Goal: Task Accomplishment & Management: Use online tool/utility

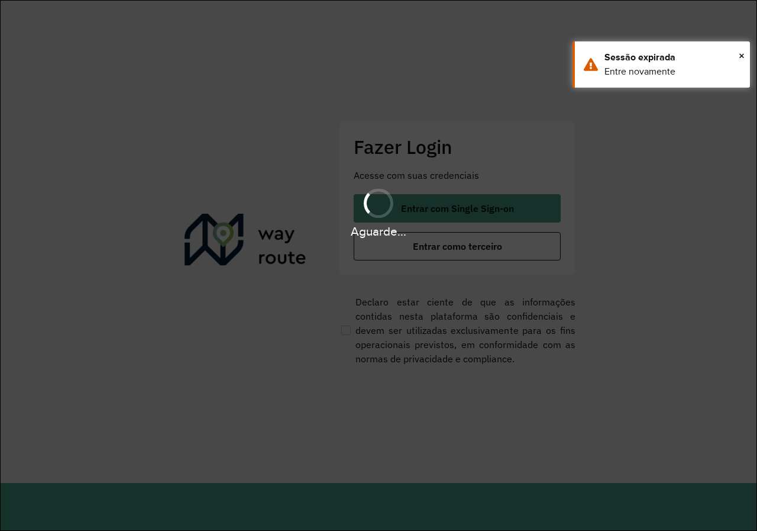
click at [408, 248] on hb-app "Aguarde... Pop-up bloqueado! Seu navegador bloqueou automáticamente a abertura …" at bounding box center [378, 265] width 757 height 531
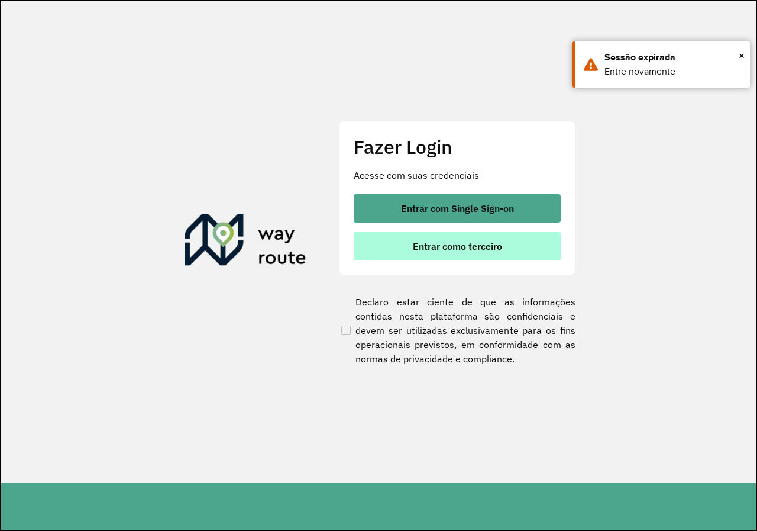
click at [407, 249] on button "Entrar como terceiro" at bounding box center [457, 246] width 207 height 28
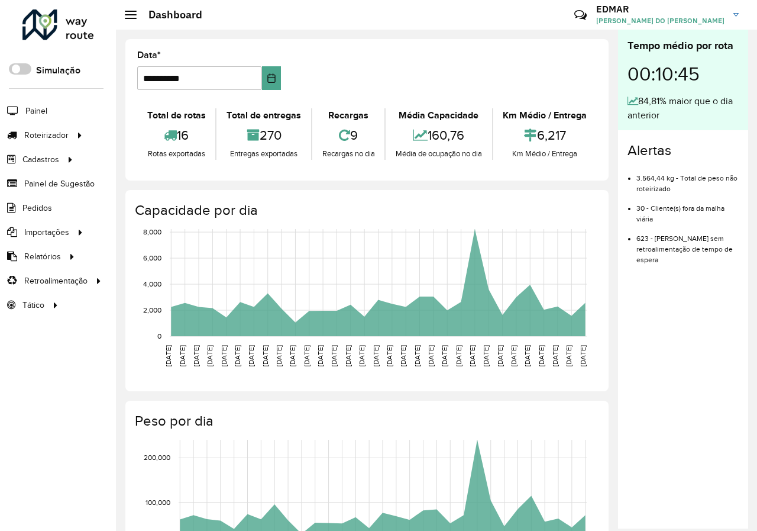
drag, startPoint x: 476, startPoint y: 226, endPoint x: 460, endPoint y: 226, distance: 15.4
click at [476, 226] on icon "01/07/2025 01/07/2025 02/07/2025 02/07/2025 03/07/2025 03/07/2025 04/07/2025 04…" at bounding box center [356, 312] width 480 height 178
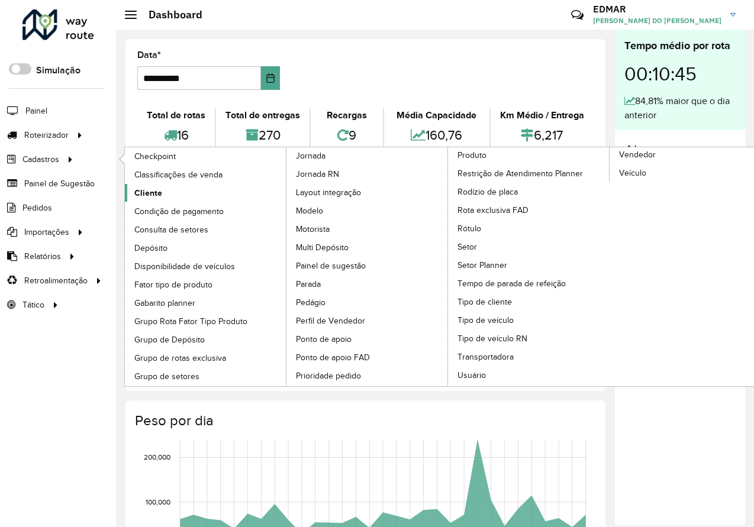
click at [157, 195] on span "Cliente" at bounding box center [148, 193] width 28 height 12
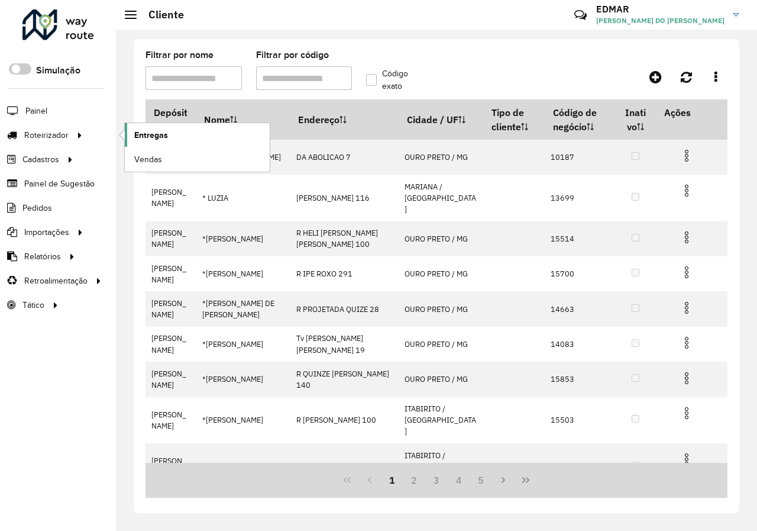
click at [151, 138] on span "Entregas" at bounding box center [151, 135] width 34 height 12
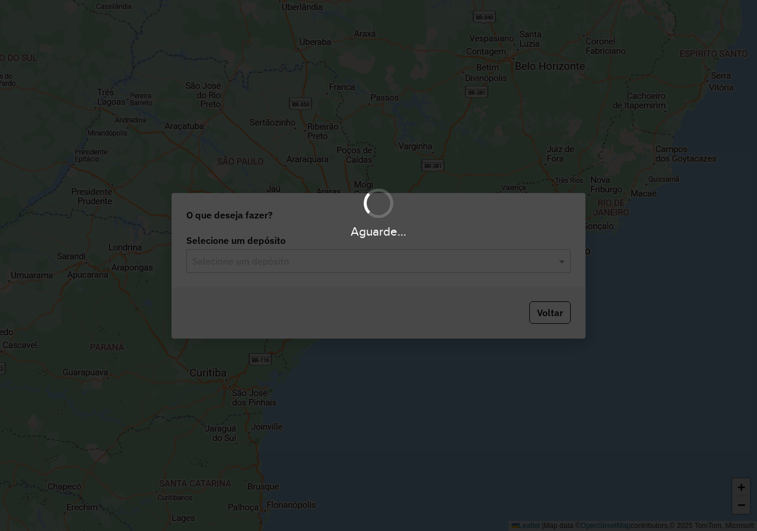
click at [385, 266] on input "text" at bounding box center [366, 261] width 349 height 14
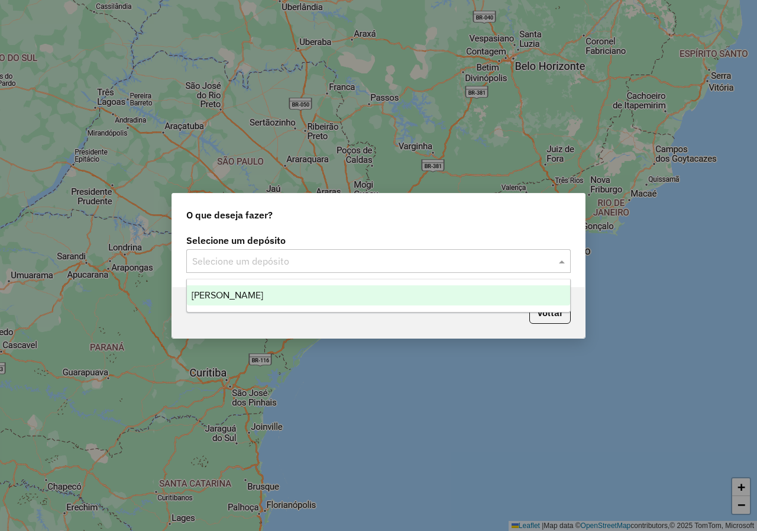
click at [379, 276] on div "Selecione um depósito Selecione um depósito" at bounding box center [378, 259] width 413 height 56
click at [359, 260] on input "text" at bounding box center [366, 261] width 349 height 14
click at [352, 295] on div "[PERSON_NAME]" at bounding box center [378, 295] width 383 height 20
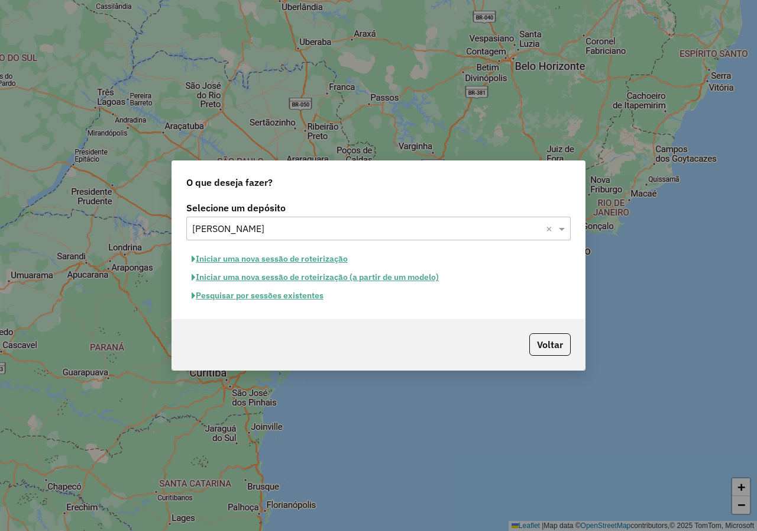
click at [294, 300] on button "Pesquisar por sessões existentes" at bounding box center [257, 295] width 143 height 18
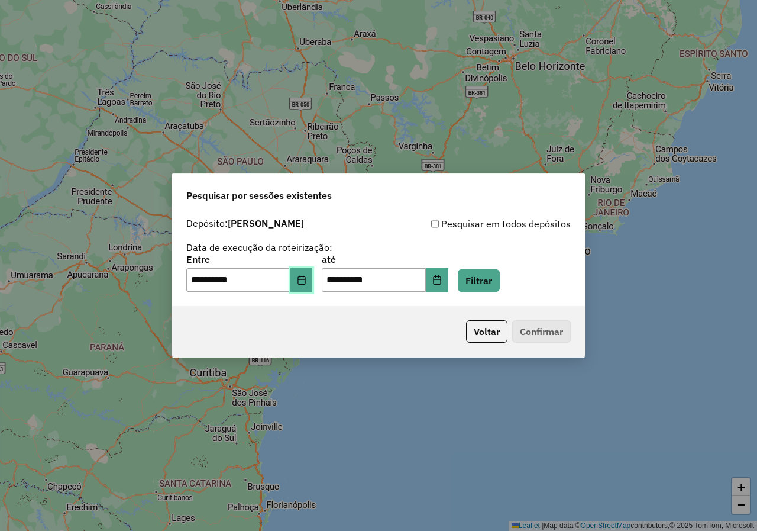
click at [307, 289] on button "Choose Date" at bounding box center [302, 280] width 22 height 24
click at [500, 283] on button "Filtrar" at bounding box center [479, 280] width 42 height 22
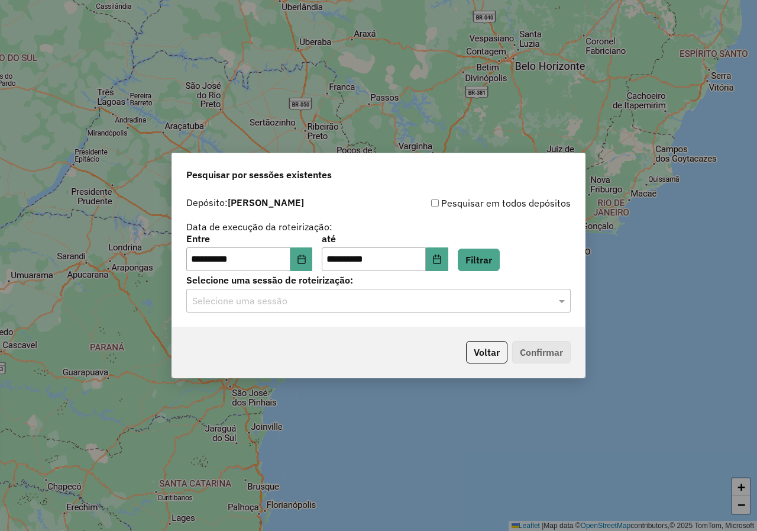
click at [323, 307] on input "text" at bounding box center [366, 301] width 349 height 14
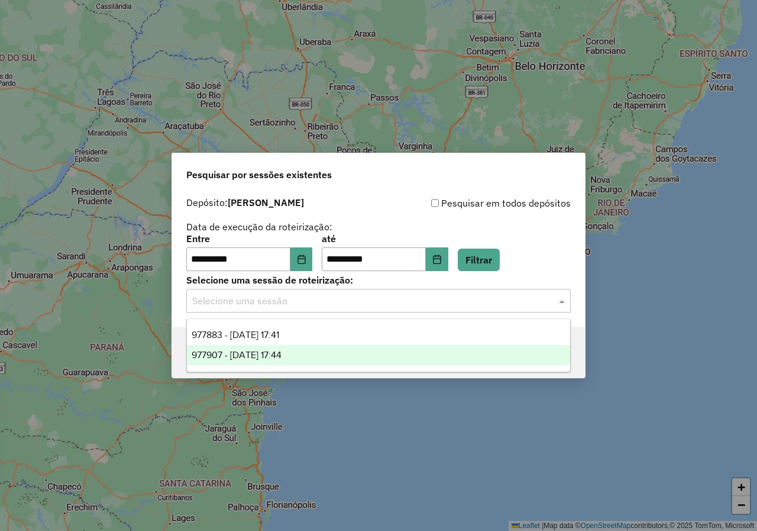
click at [291, 360] on div "977907 - 12/08/2025 17:44" at bounding box center [378, 355] width 383 height 20
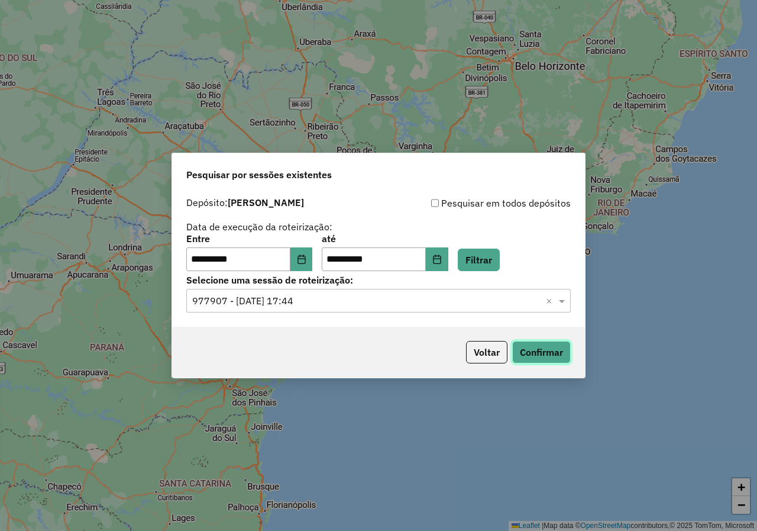
click at [559, 356] on button "Confirmar" at bounding box center [541, 352] width 59 height 22
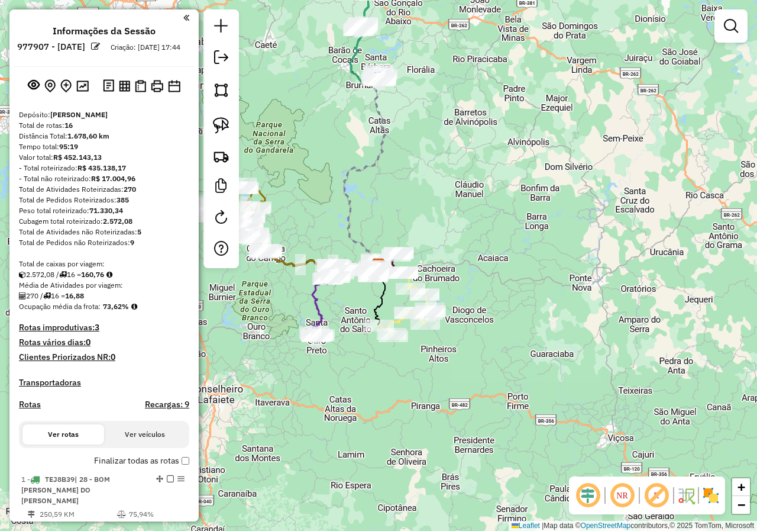
drag, startPoint x: 317, startPoint y: 241, endPoint x: 408, endPoint y: 264, distance: 93.3
click at [407, 264] on div "Janela de atendimento Grade de atendimento Capacidade Transportadoras Veículos …" at bounding box center [378, 265] width 757 height 531
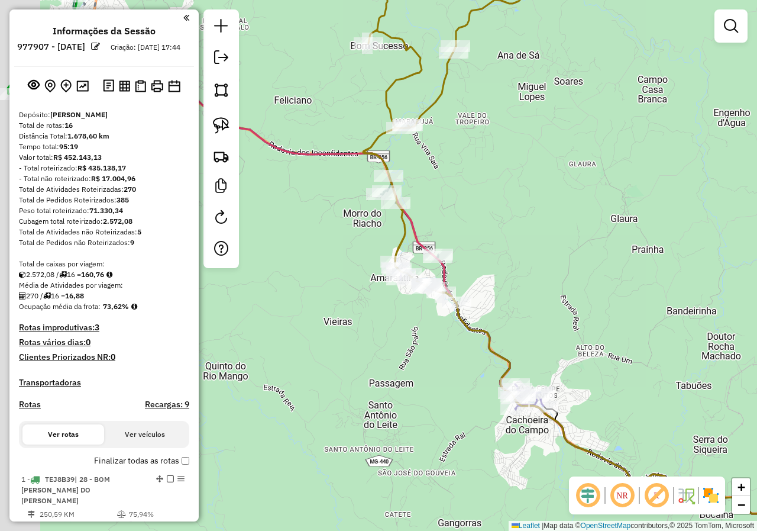
drag, startPoint x: 218, startPoint y: 276, endPoint x: 326, endPoint y: 304, distance: 111.1
click at [325, 302] on div "Rota 12 - Placa TET4H12 15336 - SUCESSO CONVENIENCIA Janela de atendimento Grad…" at bounding box center [378, 265] width 757 height 531
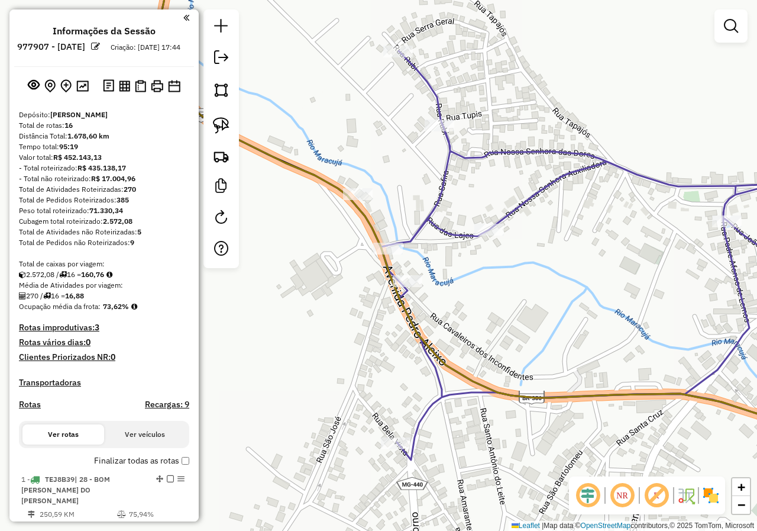
drag, startPoint x: 533, startPoint y: 273, endPoint x: 538, endPoint y: 303, distance: 30.6
click at [538, 303] on div "Rota 12 - Placa TET4H12 15336 - SUCESSO CONVENIENCIA Janela de atendimento Grad…" at bounding box center [378, 265] width 757 height 531
